Goal: Task Accomplishment & Management: Use online tool/utility

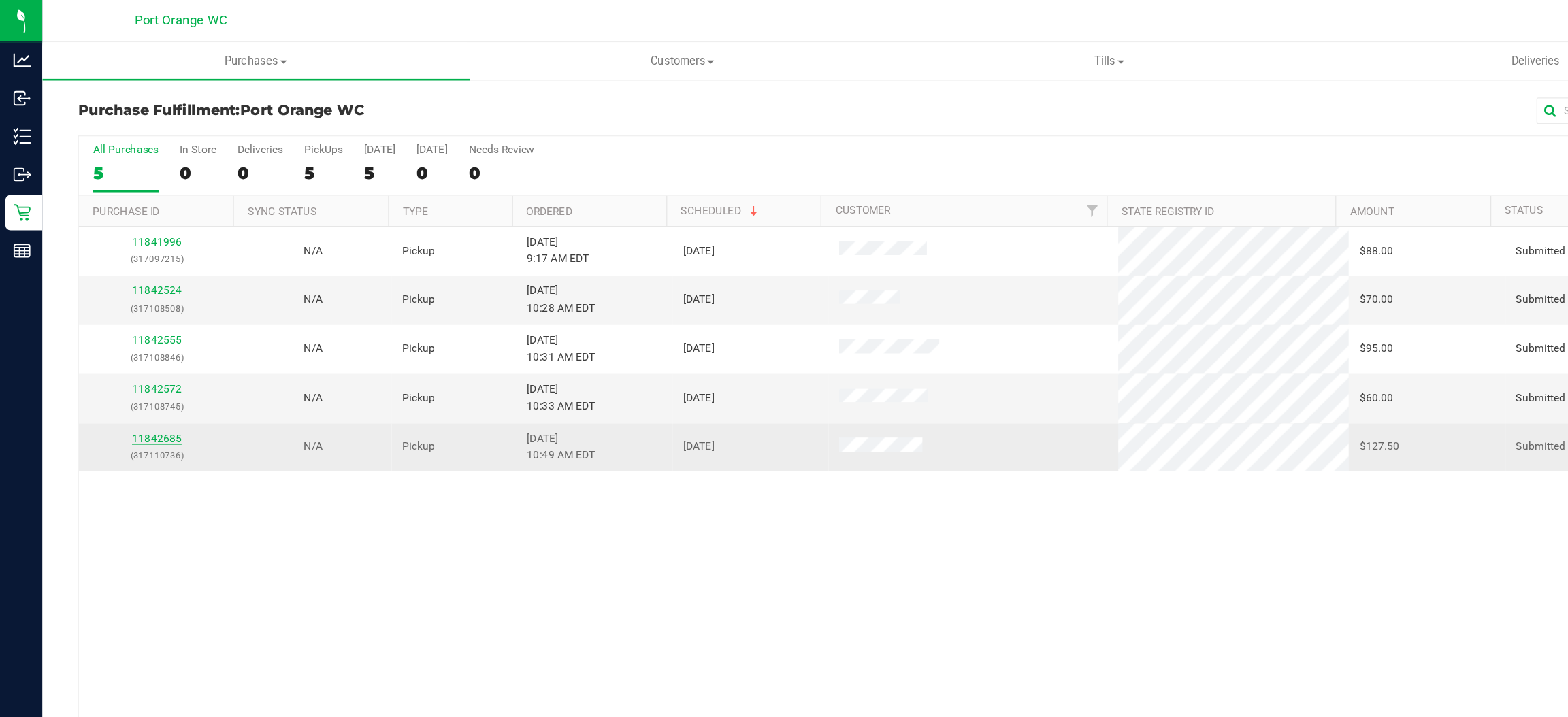
click at [125, 341] on link "11842685" at bounding box center [120, 337] width 38 height 9
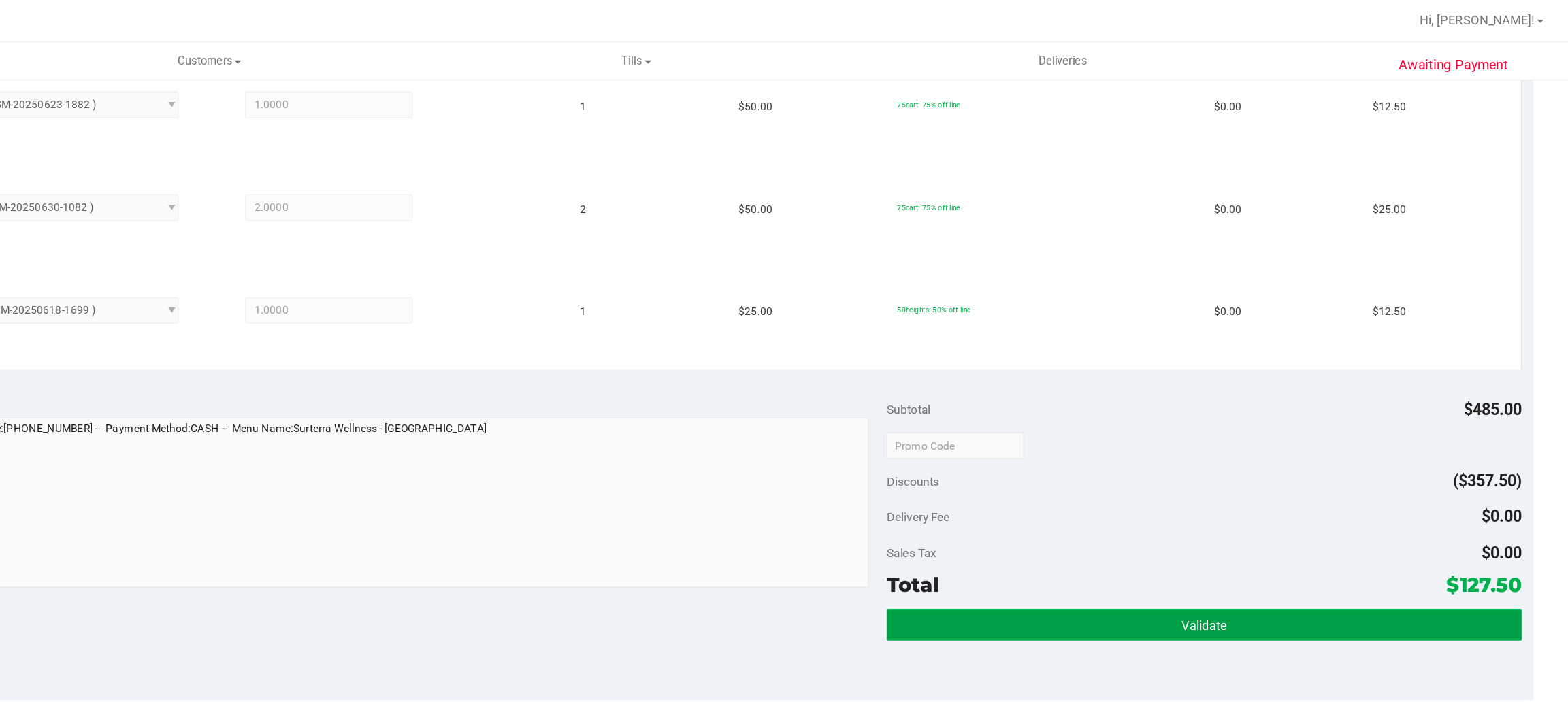
click at [1219, 474] on button "Validate" at bounding box center [1288, 479] width 487 height 24
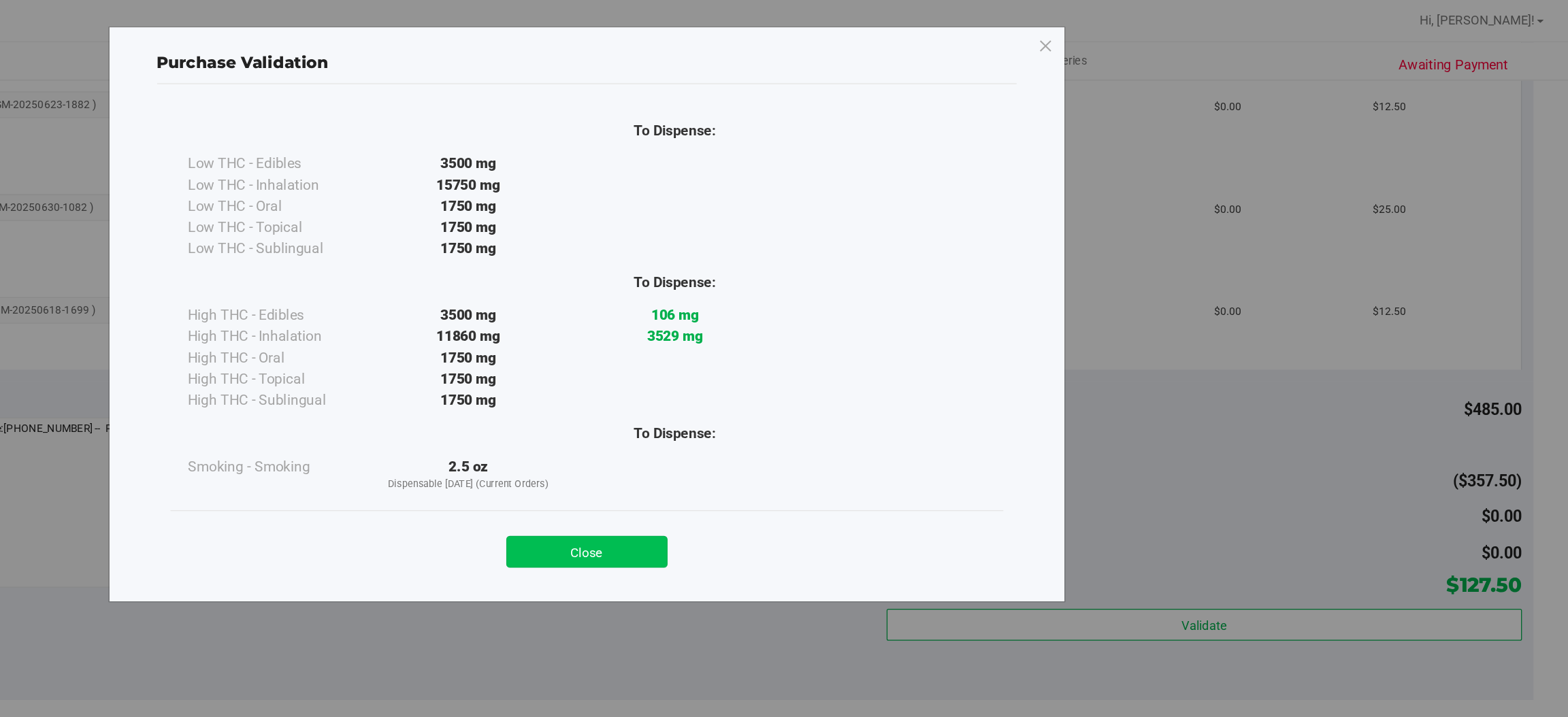
click at [842, 421] on button "Close" at bounding box center [813, 423] width 124 height 24
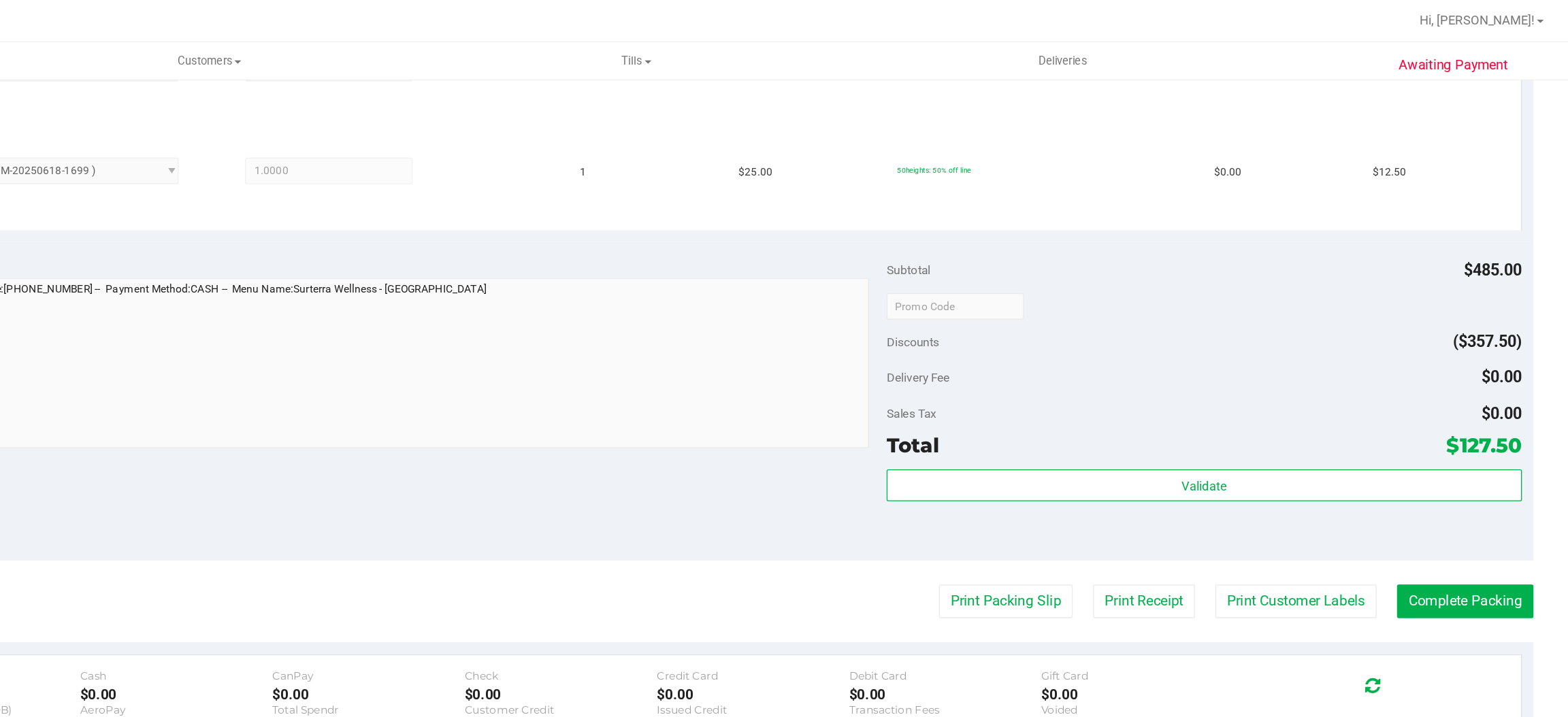
scroll to position [792, 0]
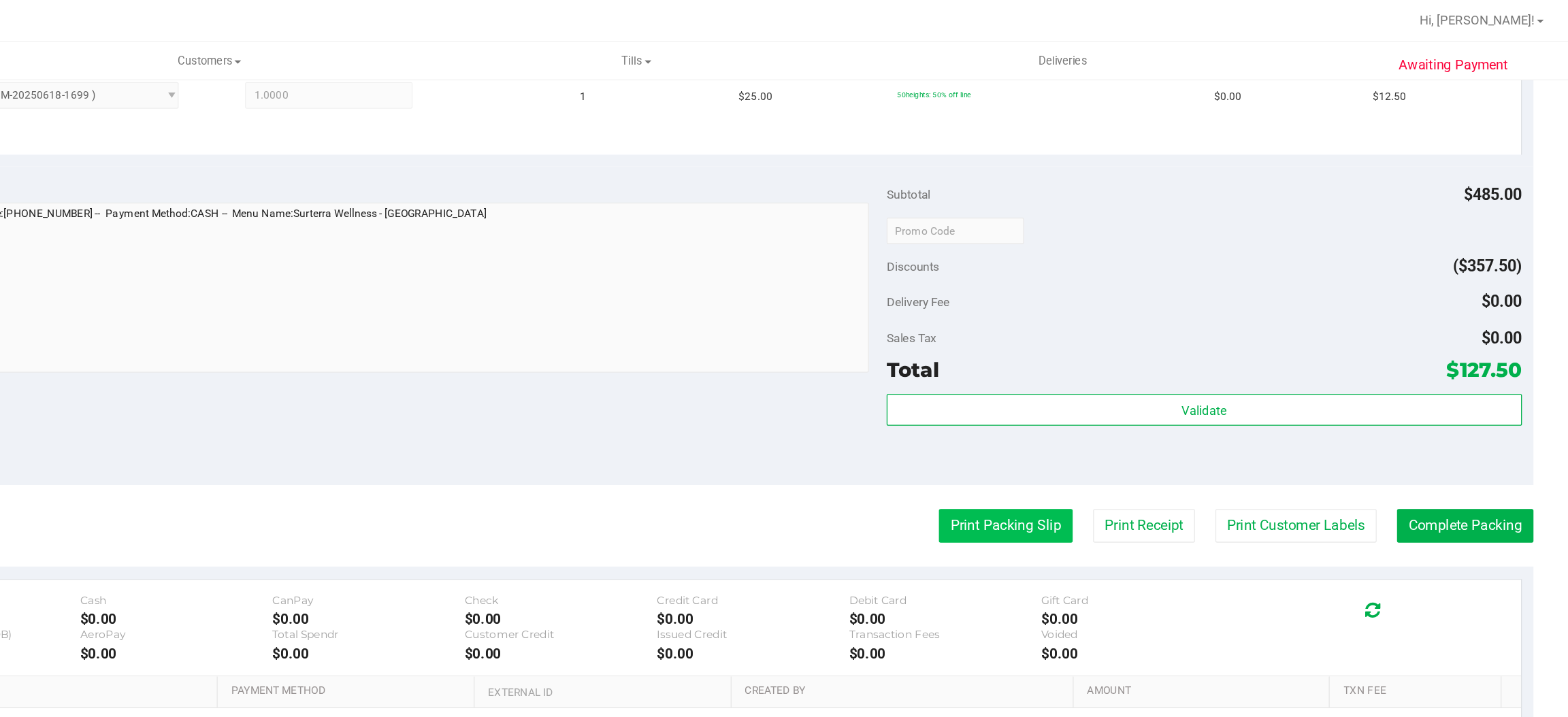
click at [1131, 404] on button "Print Packing Slip" at bounding box center [1135, 404] width 103 height 26
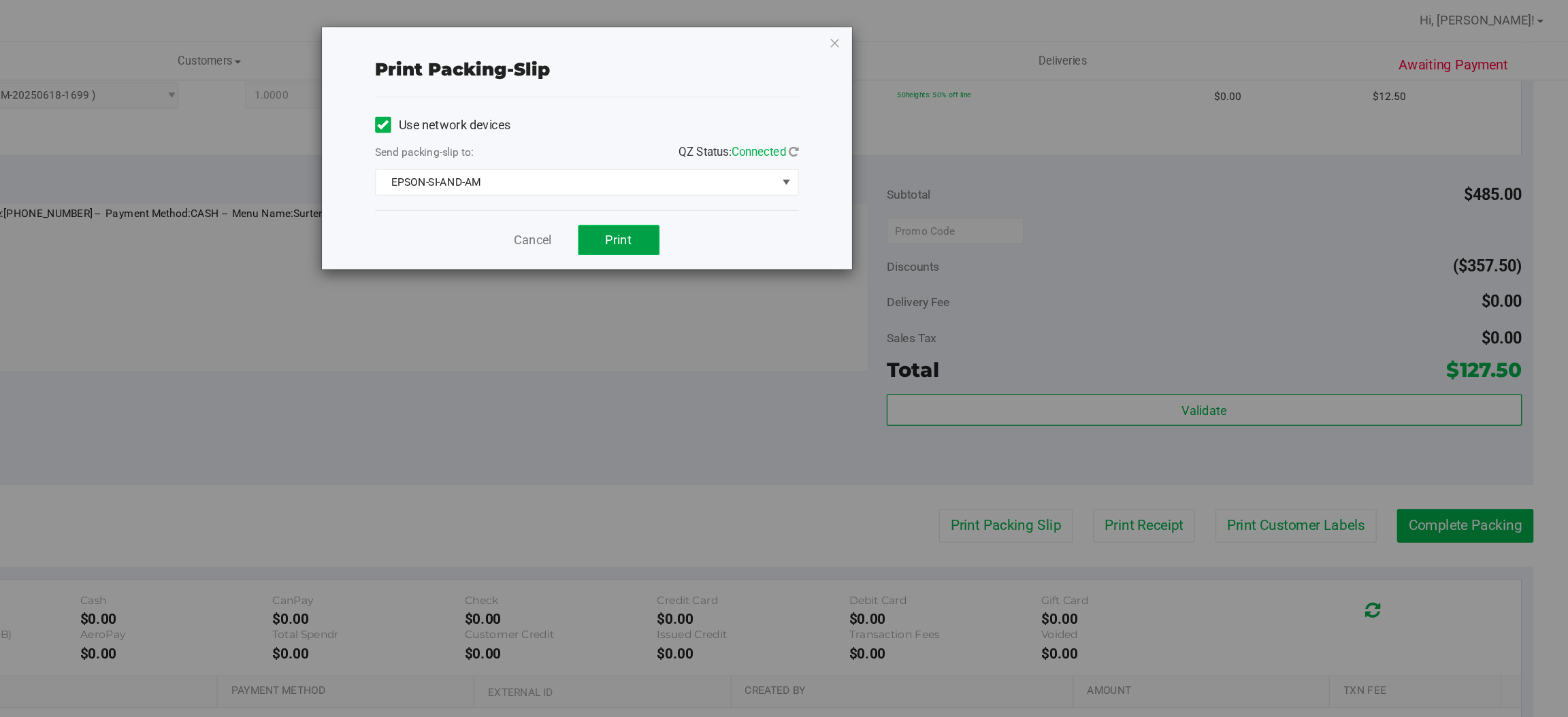
click at [838, 184] on span "Print" at bounding box center [838, 184] width 20 height 11
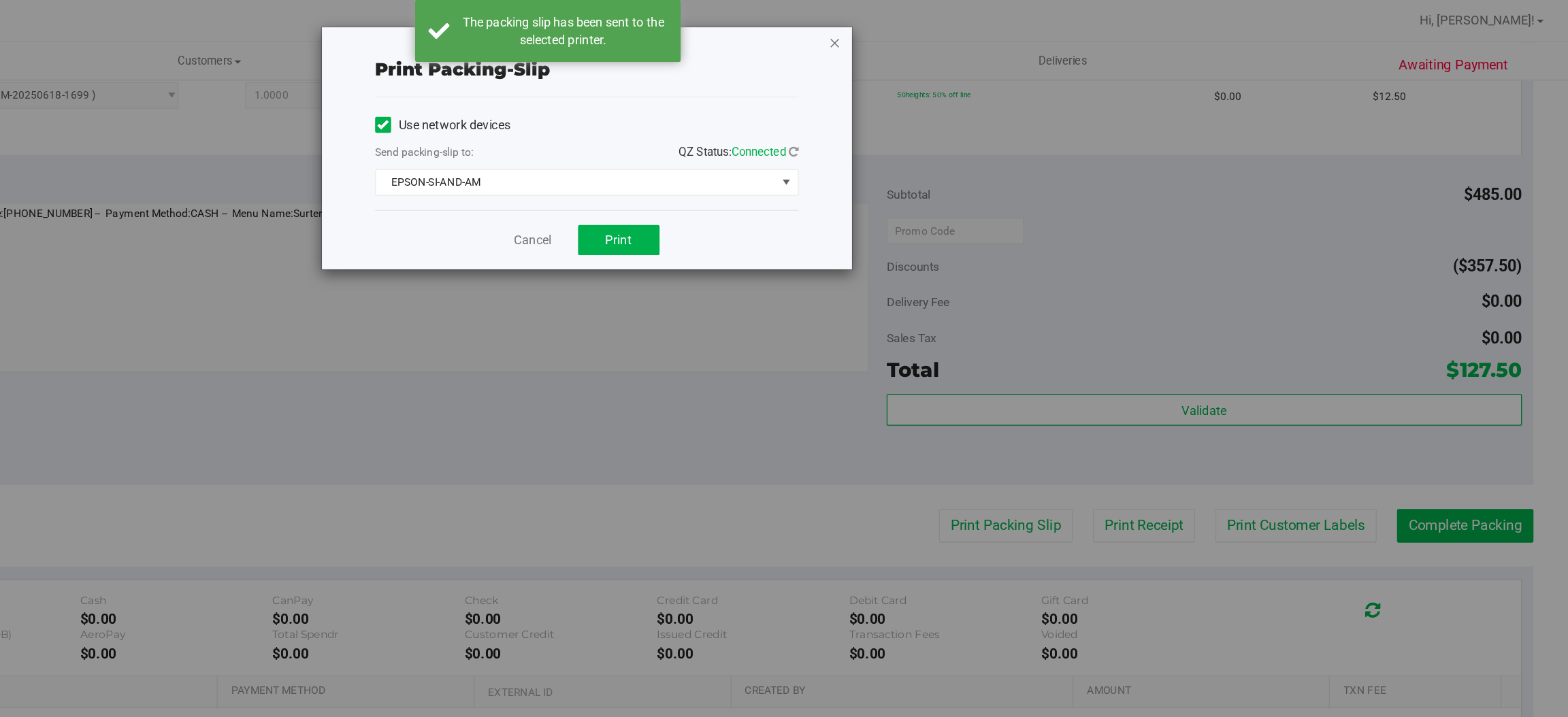
click at [1000, 24] on icon "button" at bounding box center [1005, 32] width 9 height 16
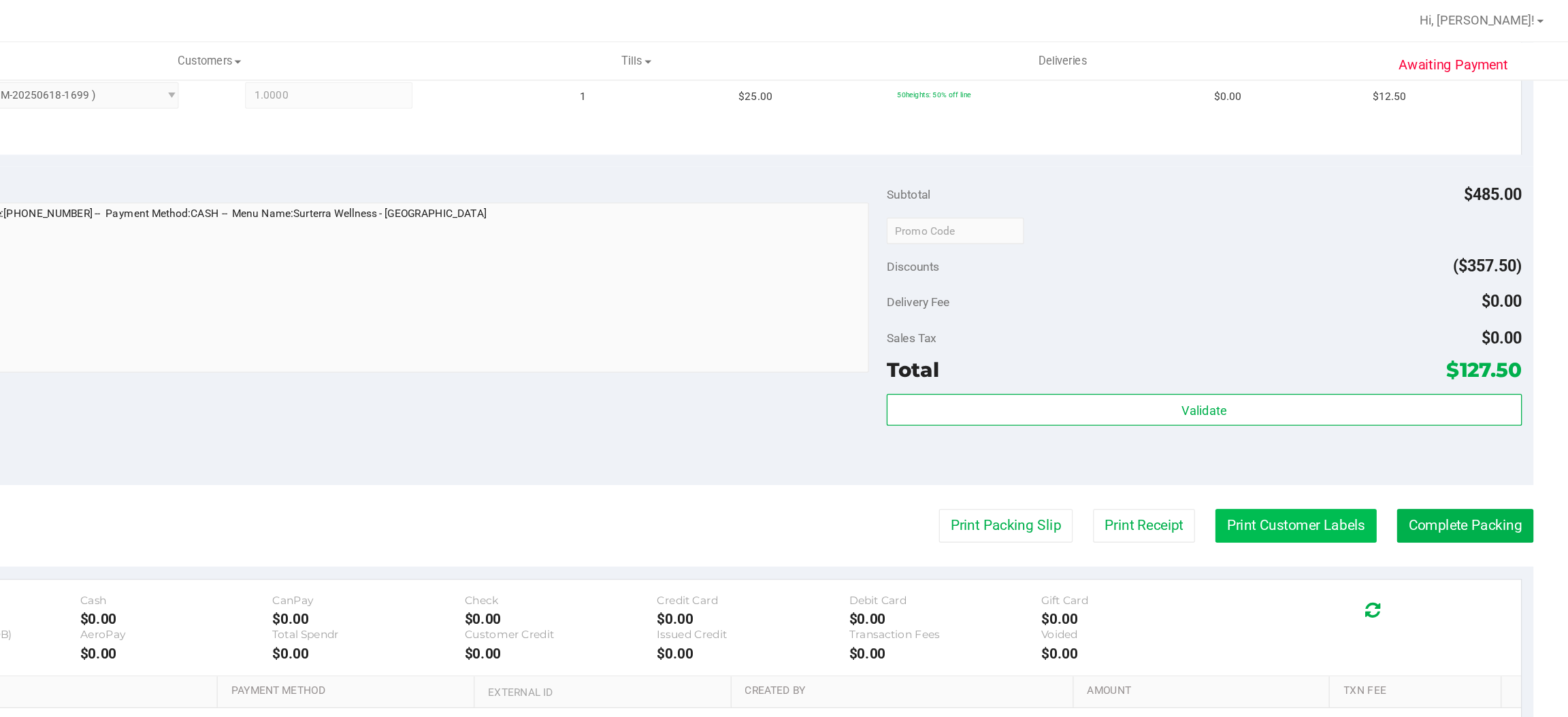
click at [1340, 405] on button "Print Customer Labels" at bounding box center [1358, 404] width 124 height 26
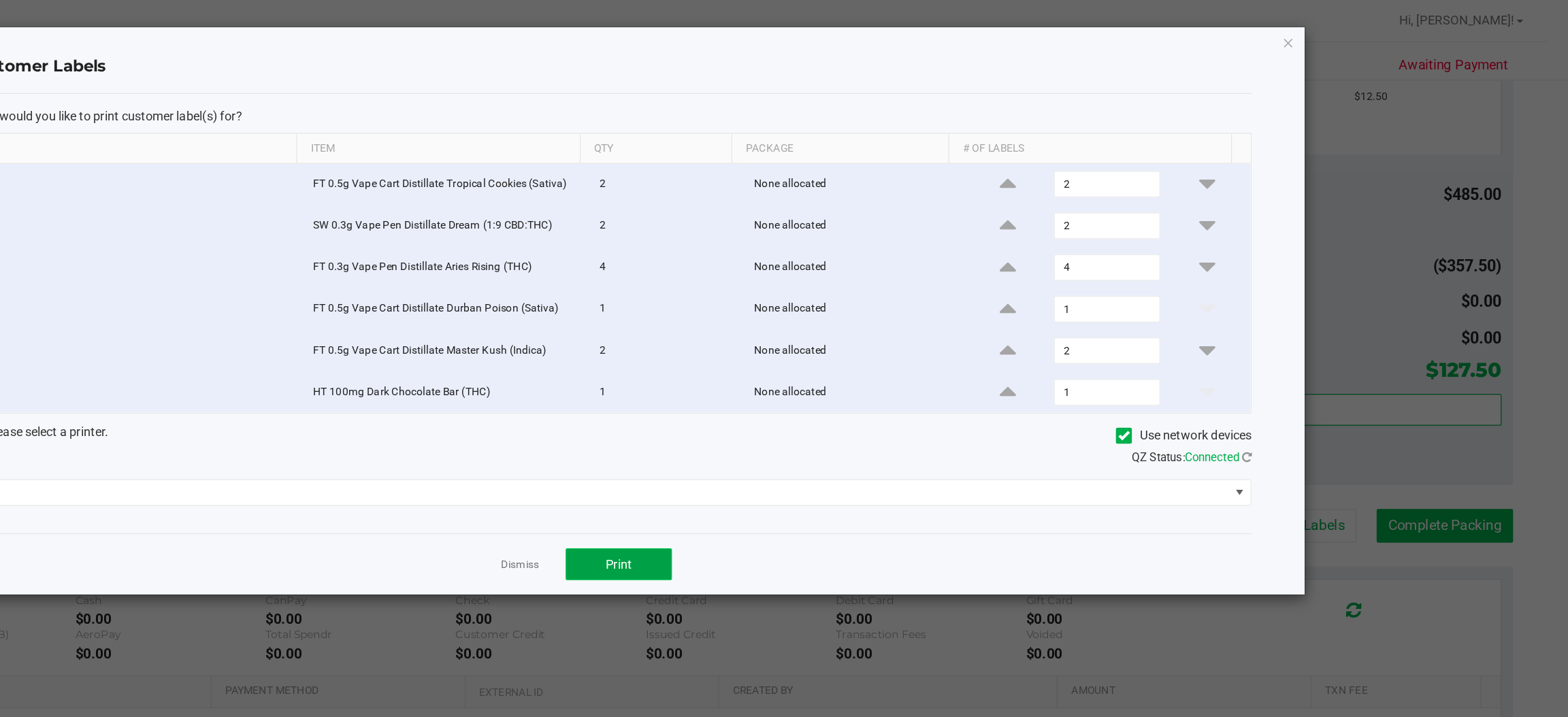
click at [850, 442] on button "Print" at bounding box center [838, 432] width 82 height 24
click at [1354, 33] on icon "button" at bounding box center [1352, 32] width 9 height 16
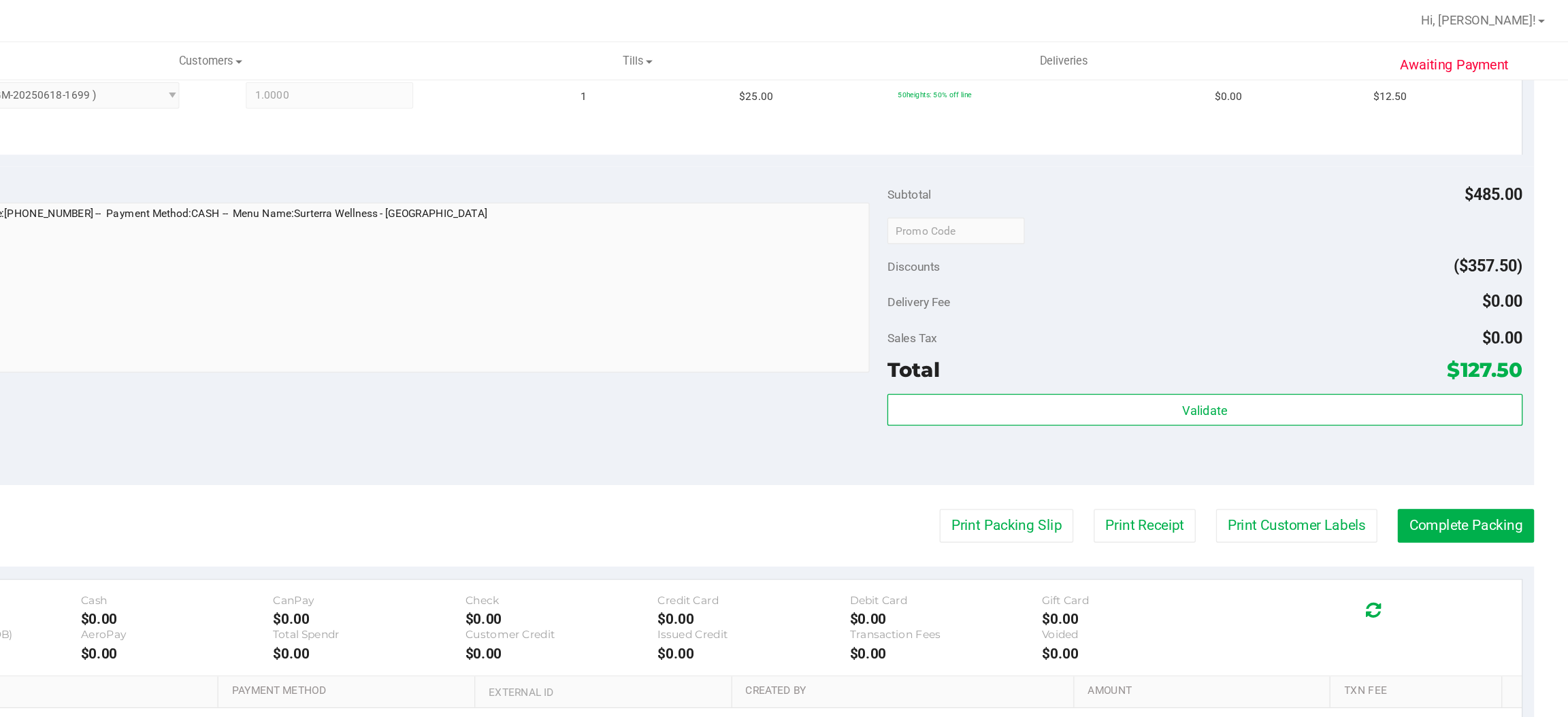
scroll to position [0, 0]
click at [1456, 404] on button "Complete Packing" at bounding box center [1488, 404] width 105 height 26
